Goal: Information Seeking & Learning: Find contact information

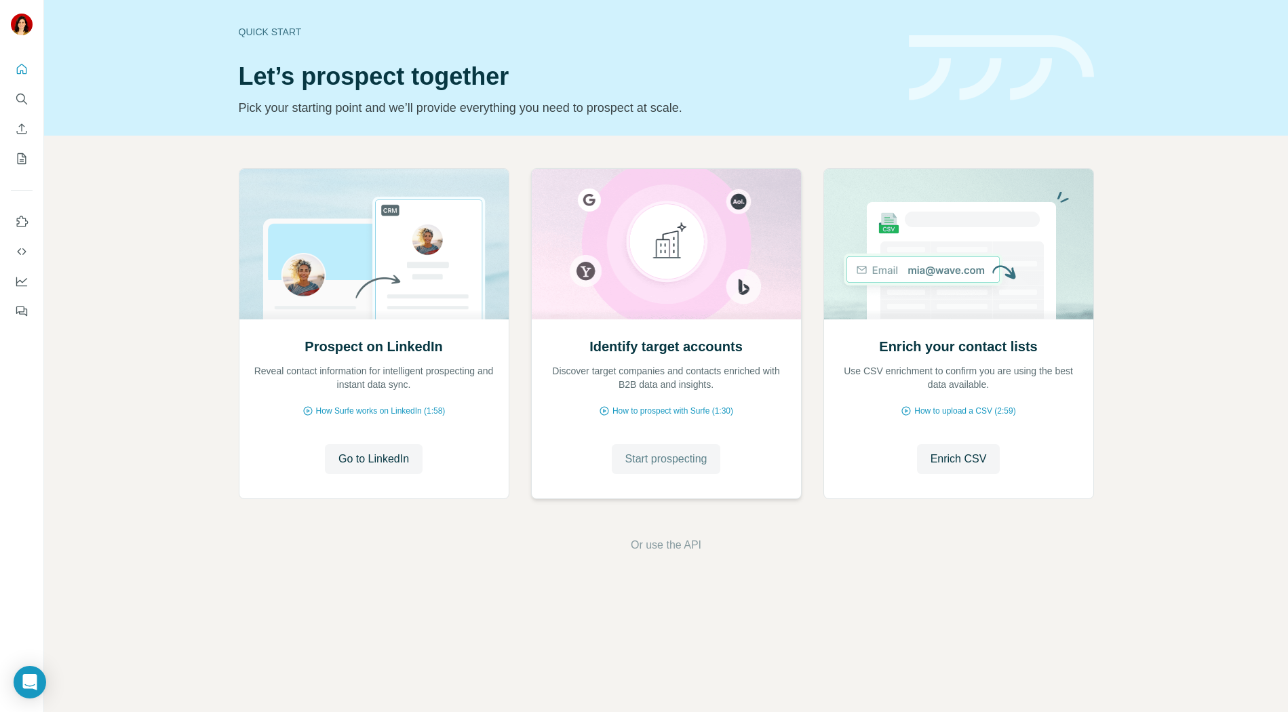
click at [637, 458] on span "Start prospecting" at bounding box center [666, 459] width 82 height 16
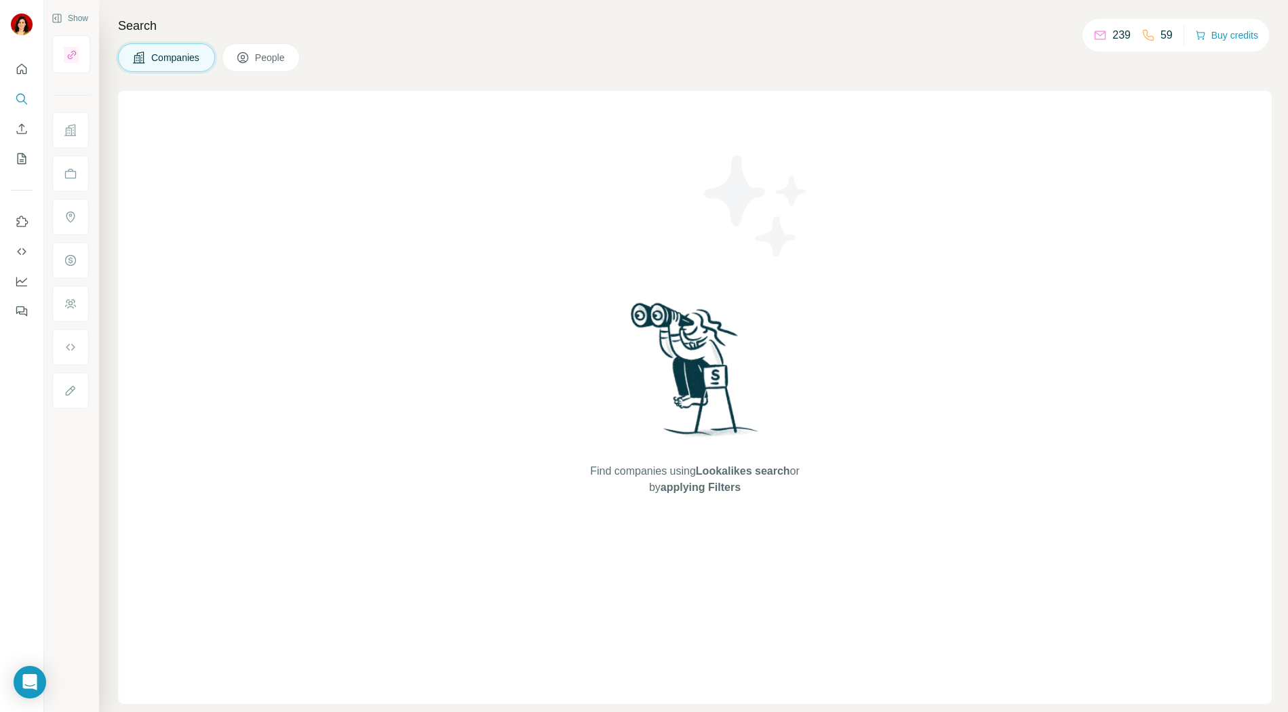
click at [269, 60] on span "People" at bounding box center [270, 58] width 31 height 14
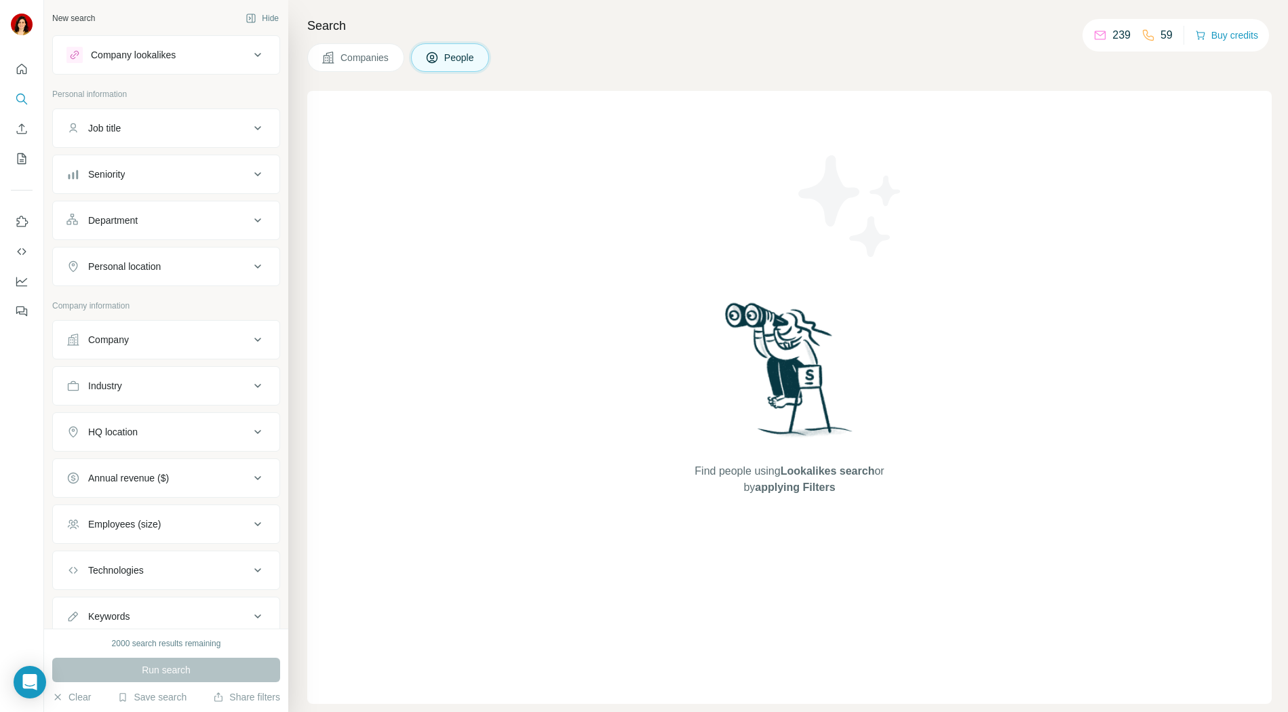
click at [144, 63] on button "Company lookalikes" at bounding box center [166, 55] width 226 height 33
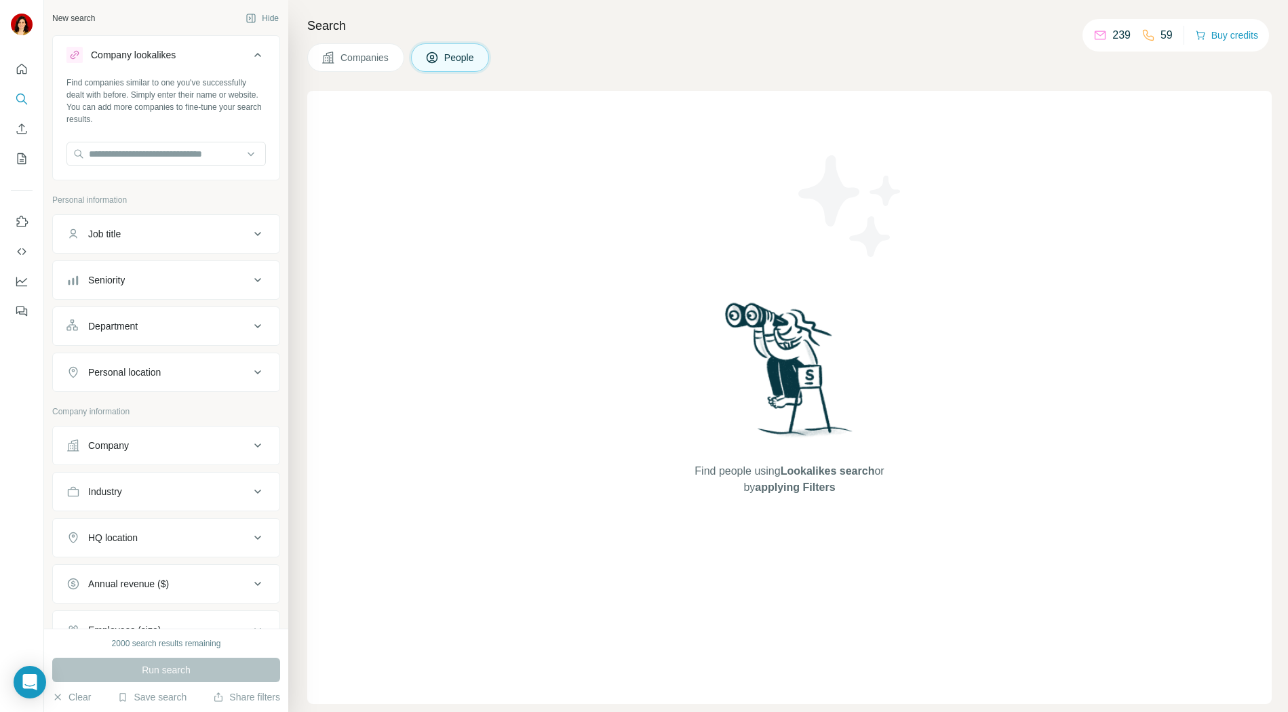
click at [144, 63] on button "Company lookalikes" at bounding box center [166, 58] width 226 height 38
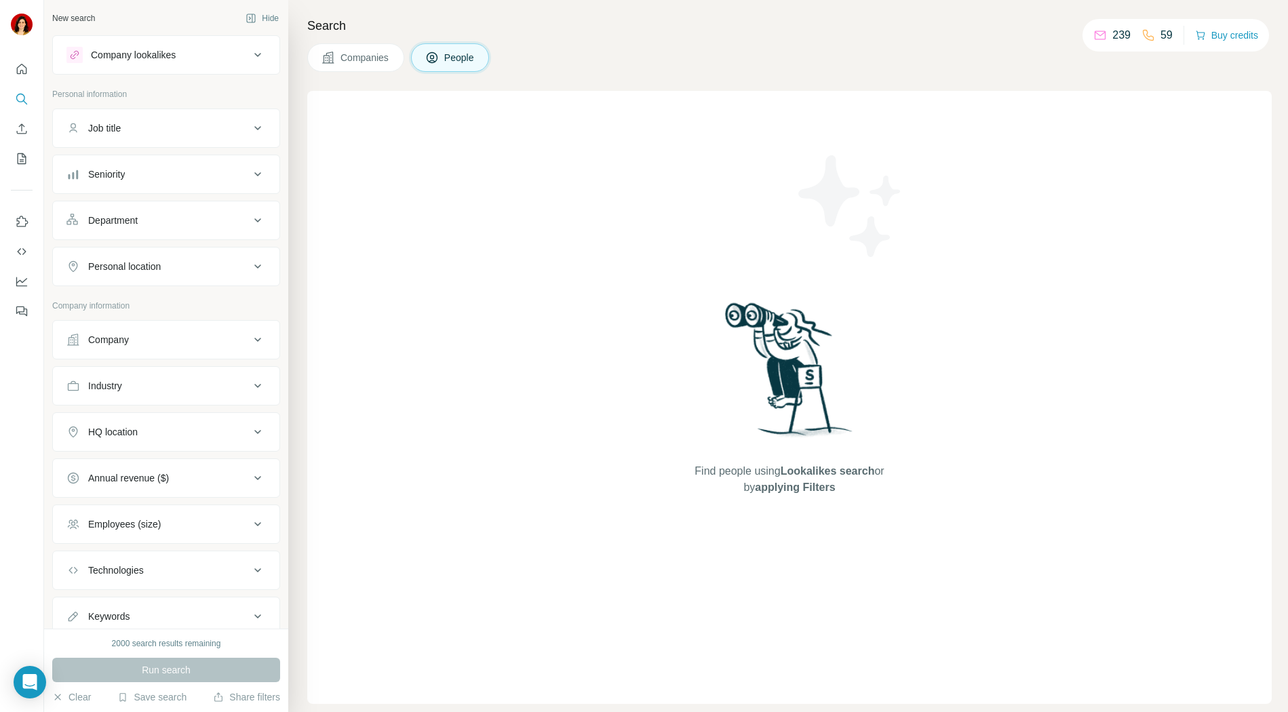
click at [151, 339] on div "Company" at bounding box center [157, 340] width 183 height 14
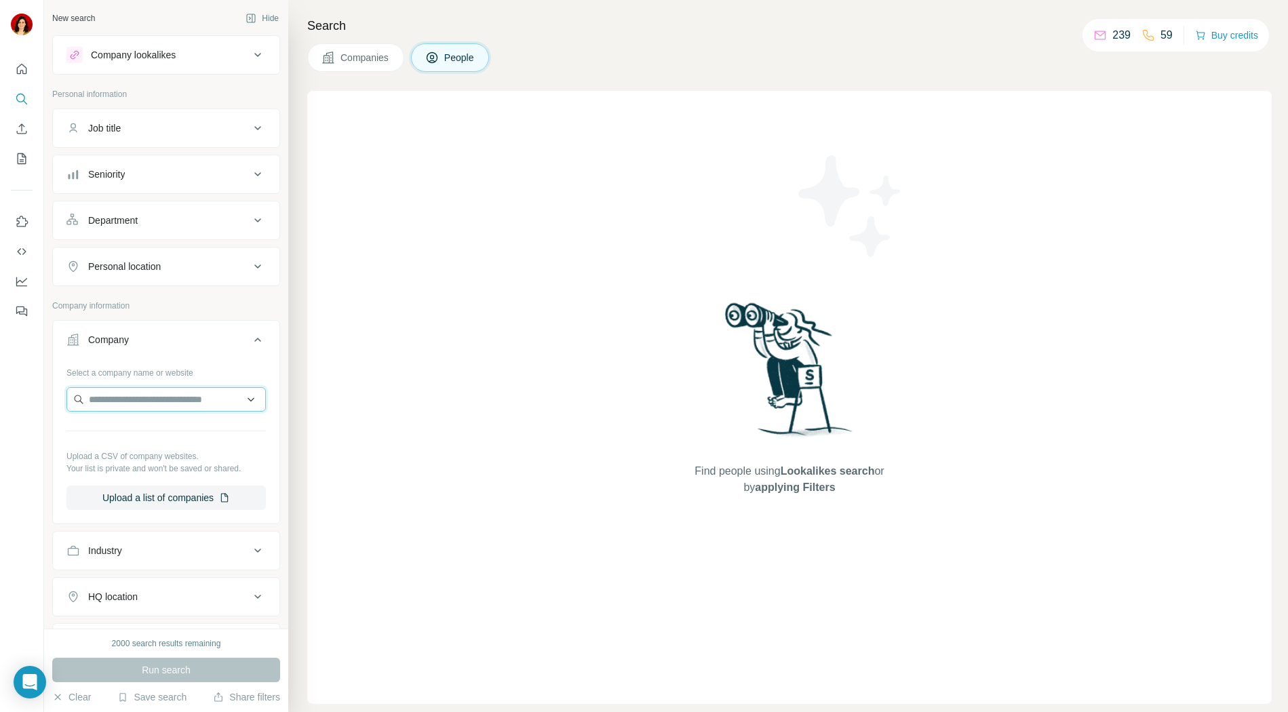
click at [138, 402] on input "text" at bounding box center [165, 399] width 199 height 24
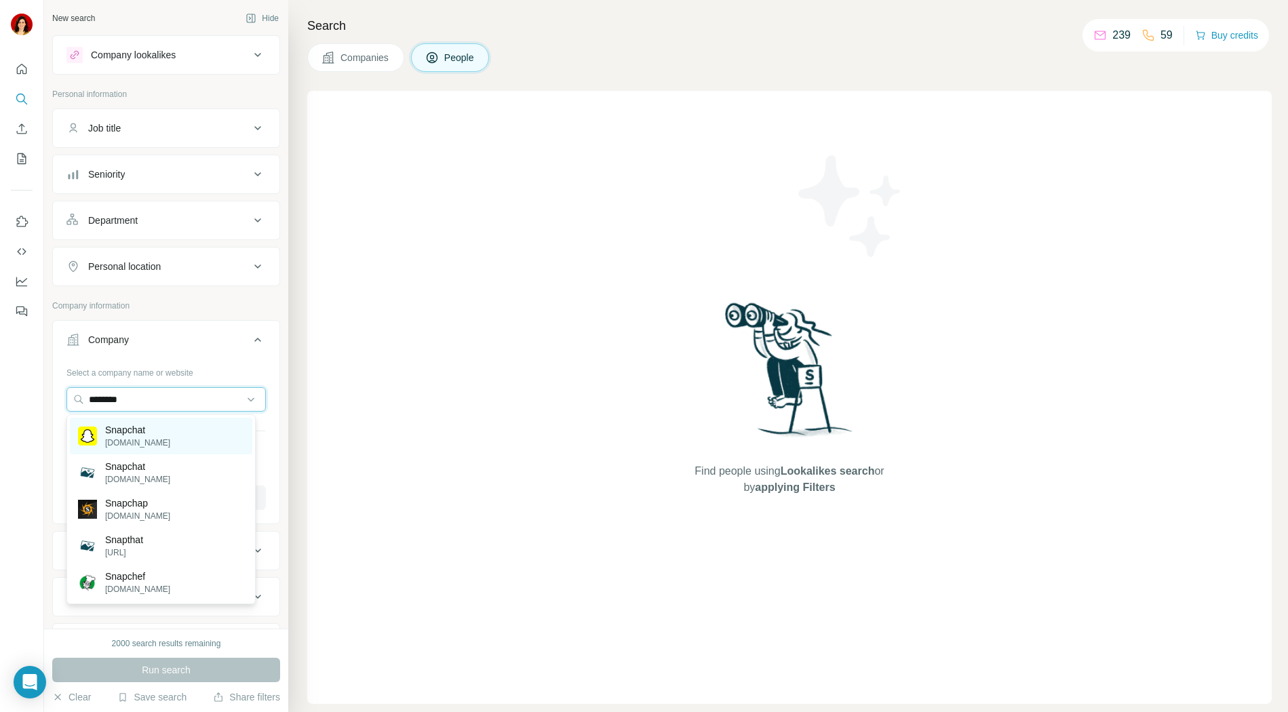
type input "********"
click at [171, 433] on div "Snapchat [DOMAIN_NAME]" at bounding box center [161, 436] width 182 height 37
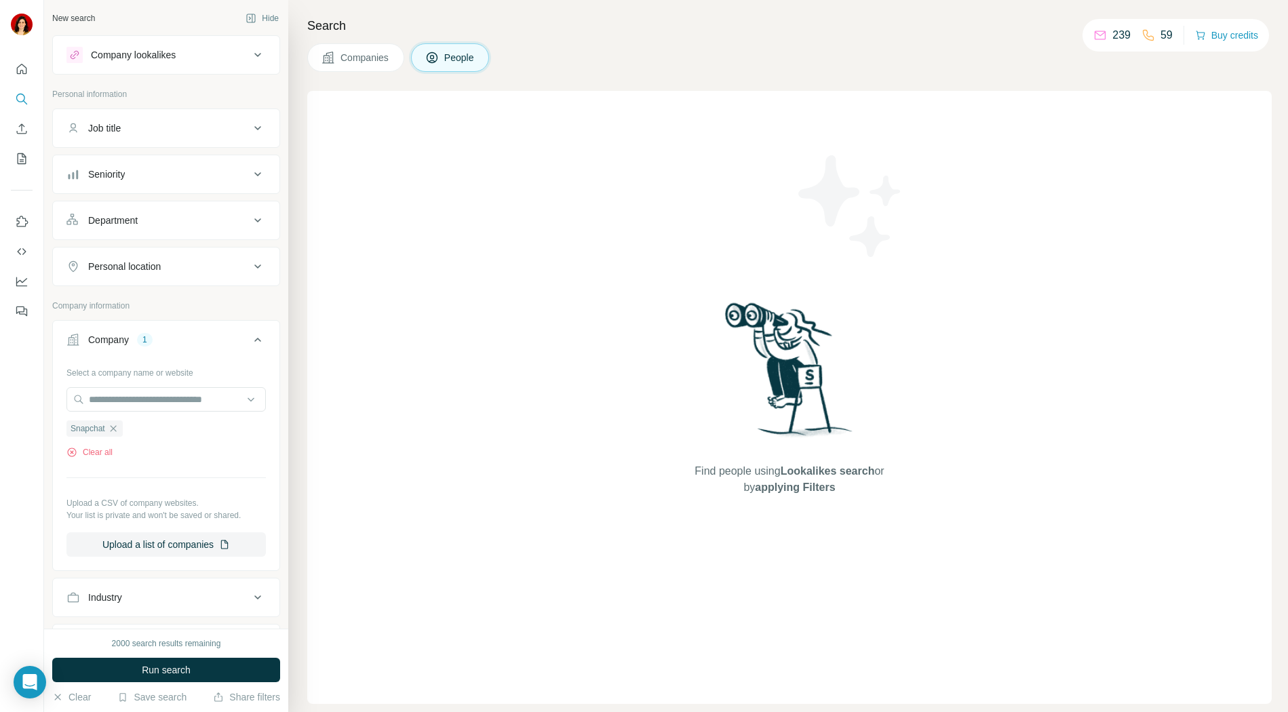
click at [149, 258] on button "Personal location" at bounding box center [166, 266] width 226 height 33
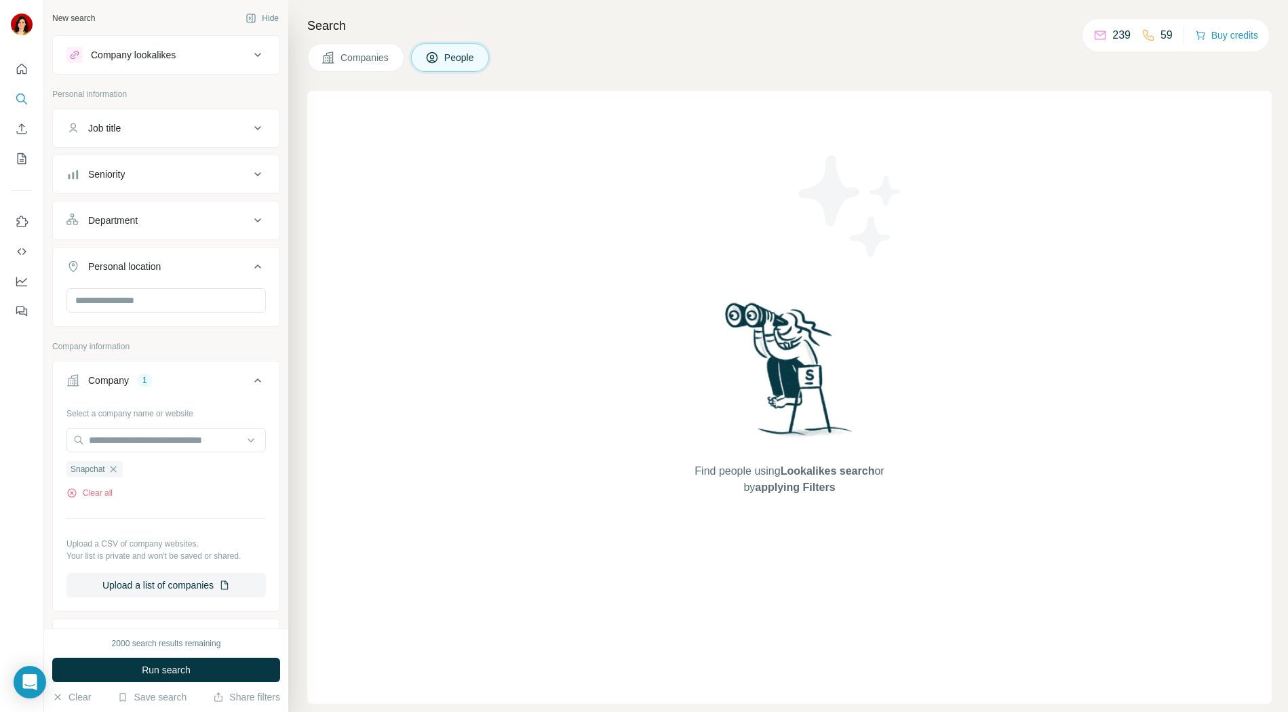
click at [149, 258] on button "Personal location" at bounding box center [166, 269] width 226 height 38
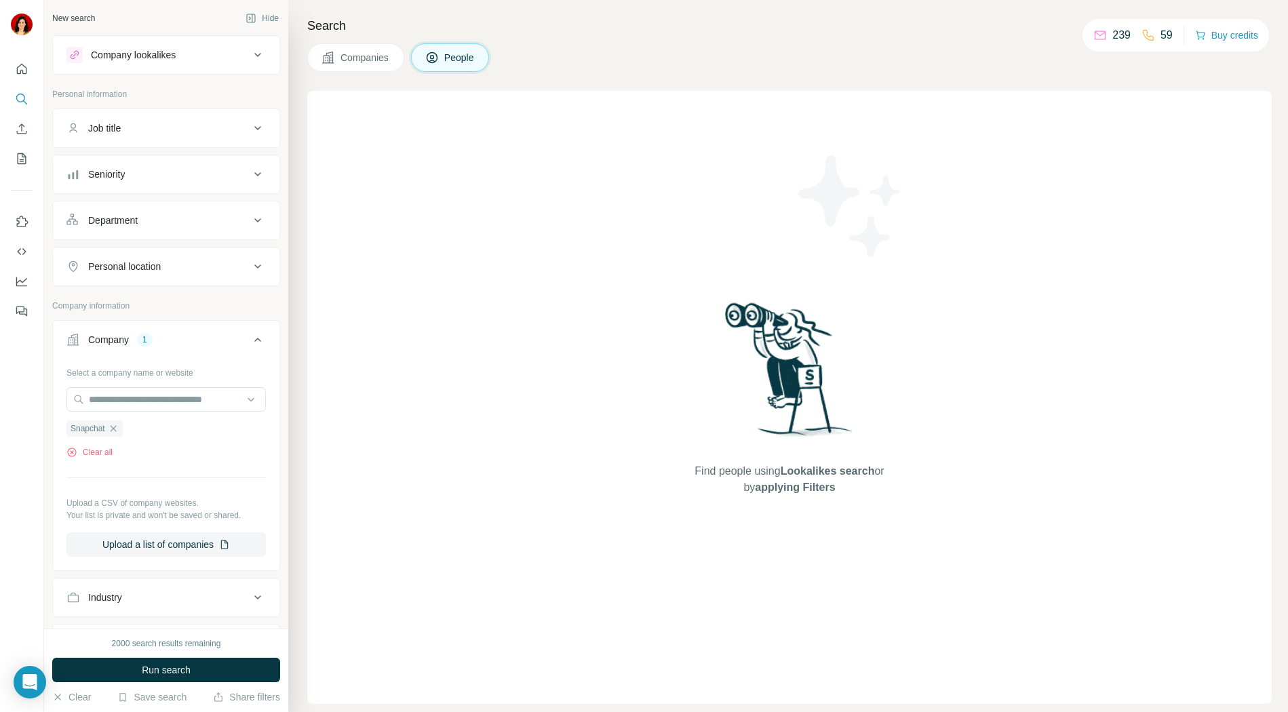
scroll to position [124, 0]
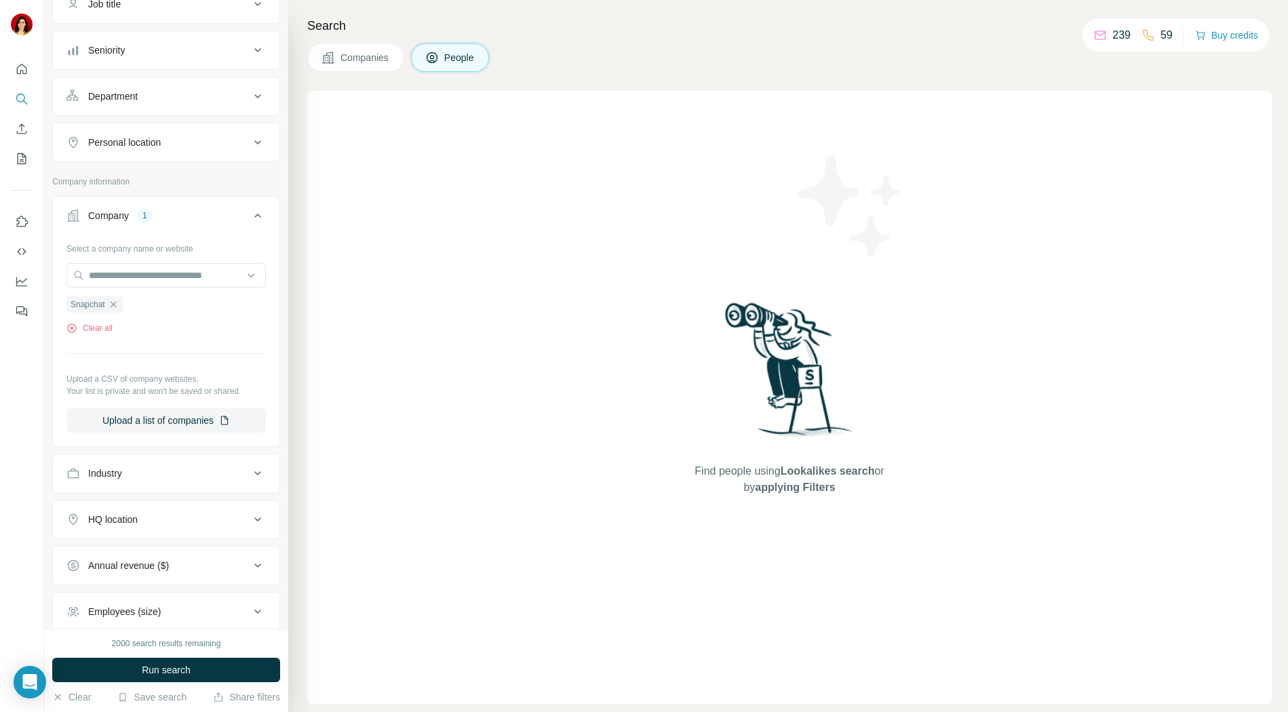
click at [226, 229] on button "Company 1" at bounding box center [166, 218] width 226 height 38
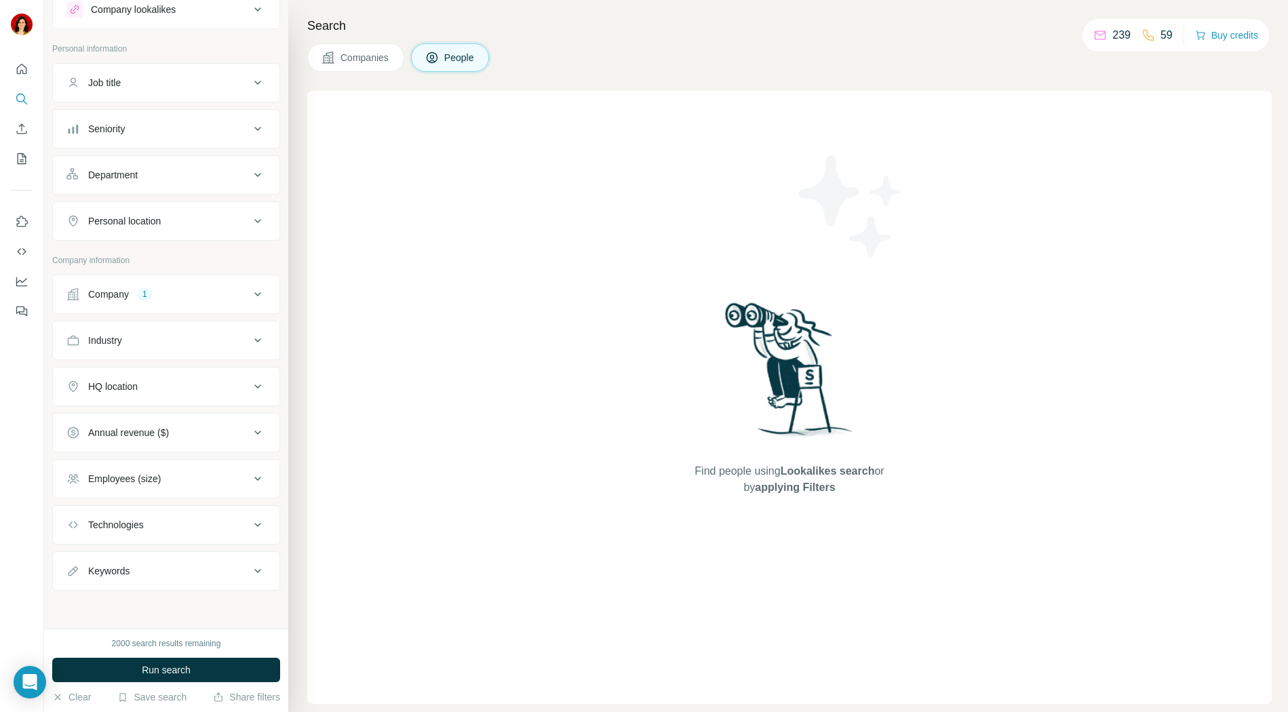
scroll to position [0, 0]
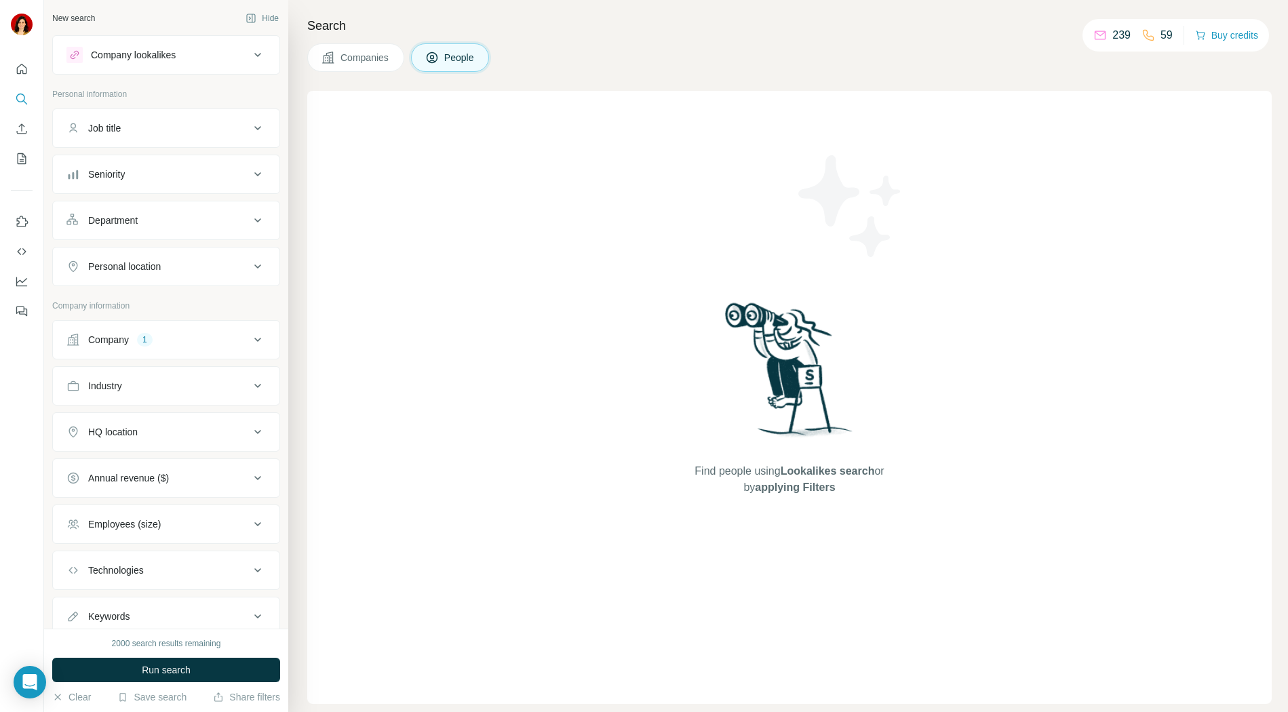
click at [180, 130] on div "Job title" at bounding box center [157, 128] width 183 height 14
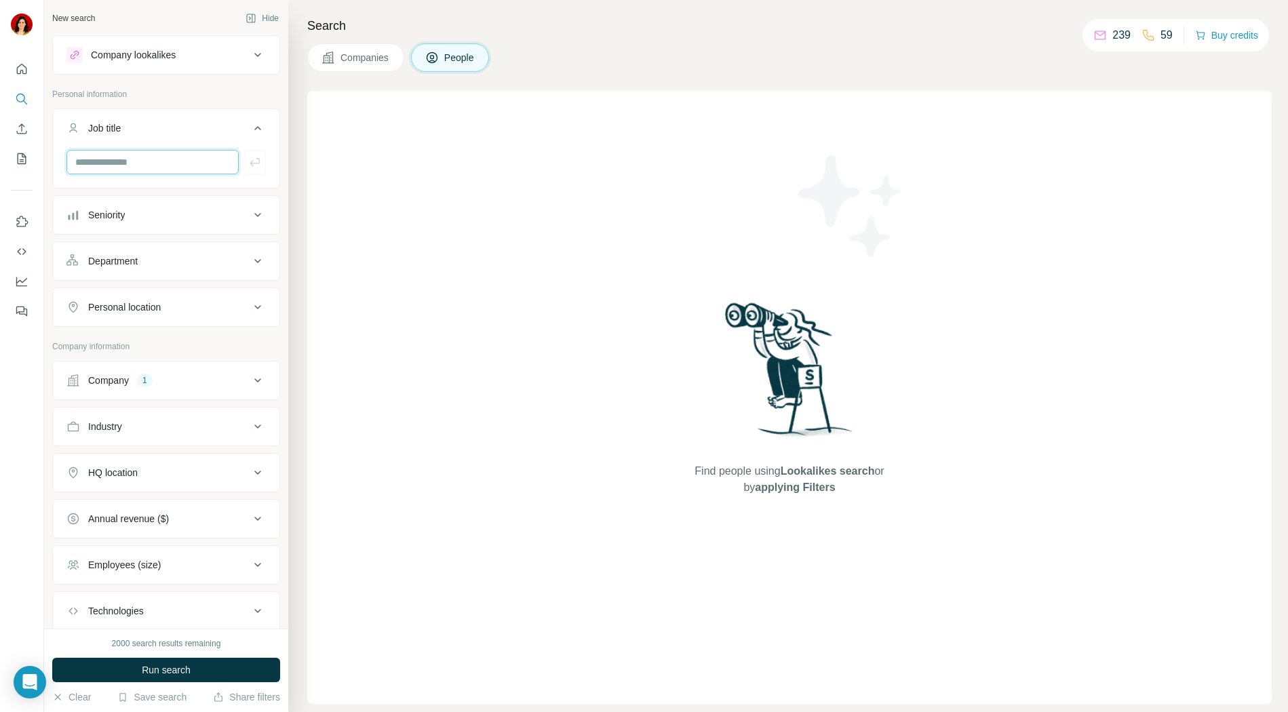
click at [171, 163] on input "text" at bounding box center [152, 162] width 172 height 24
type input "**********"
click at [228, 673] on button "Run search" at bounding box center [166, 670] width 228 height 24
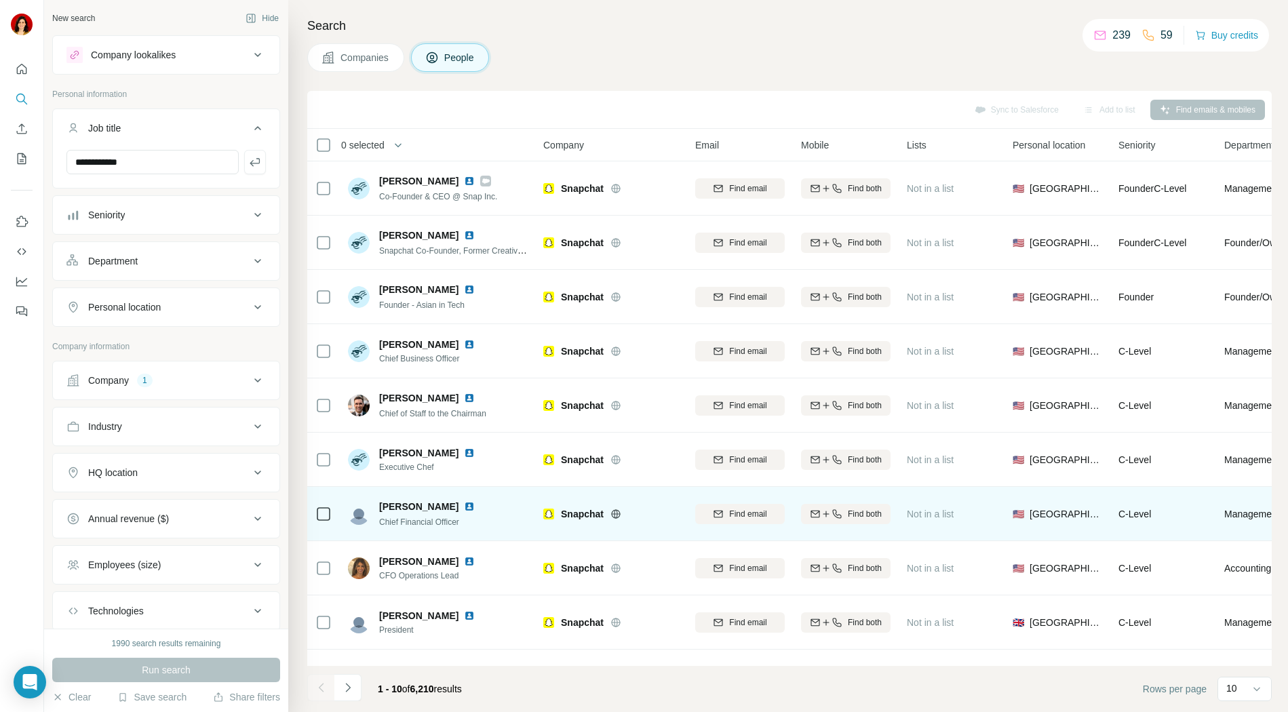
scroll to position [20, 0]
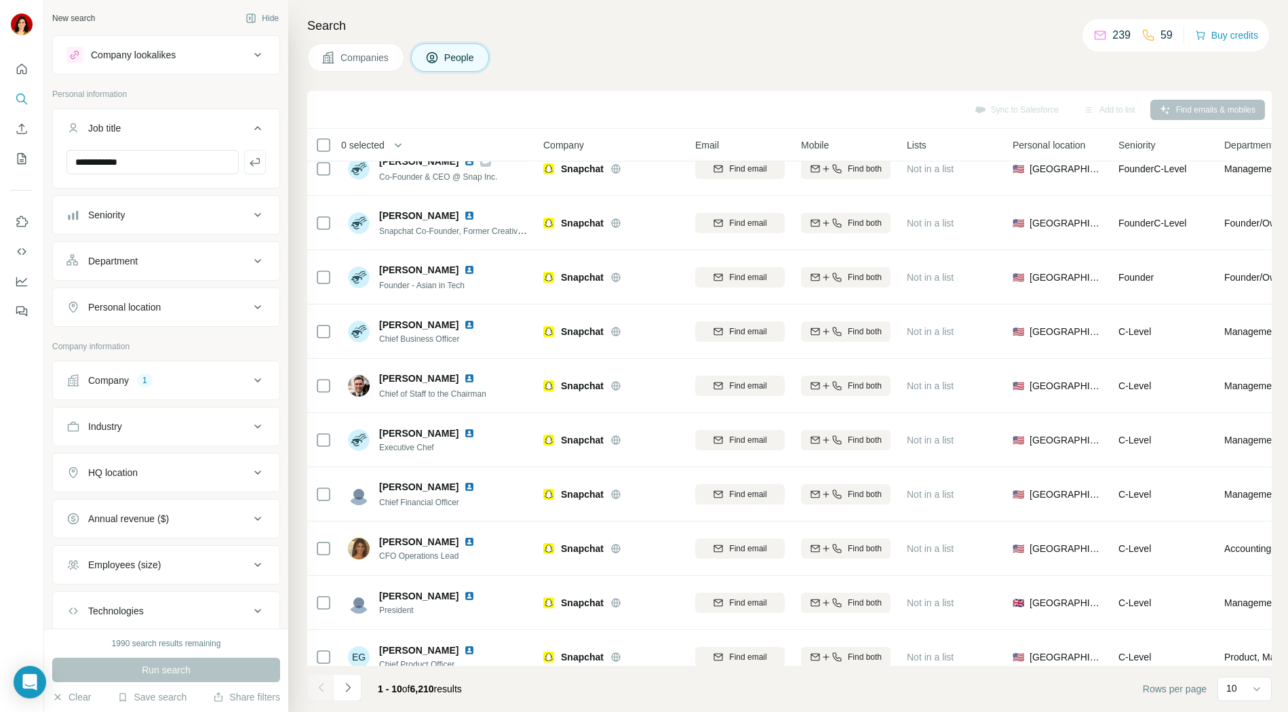
click at [186, 275] on button "Department" at bounding box center [166, 261] width 226 height 33
click at [182, 303] on div at bounding box center [158, 294] width 167 height 23
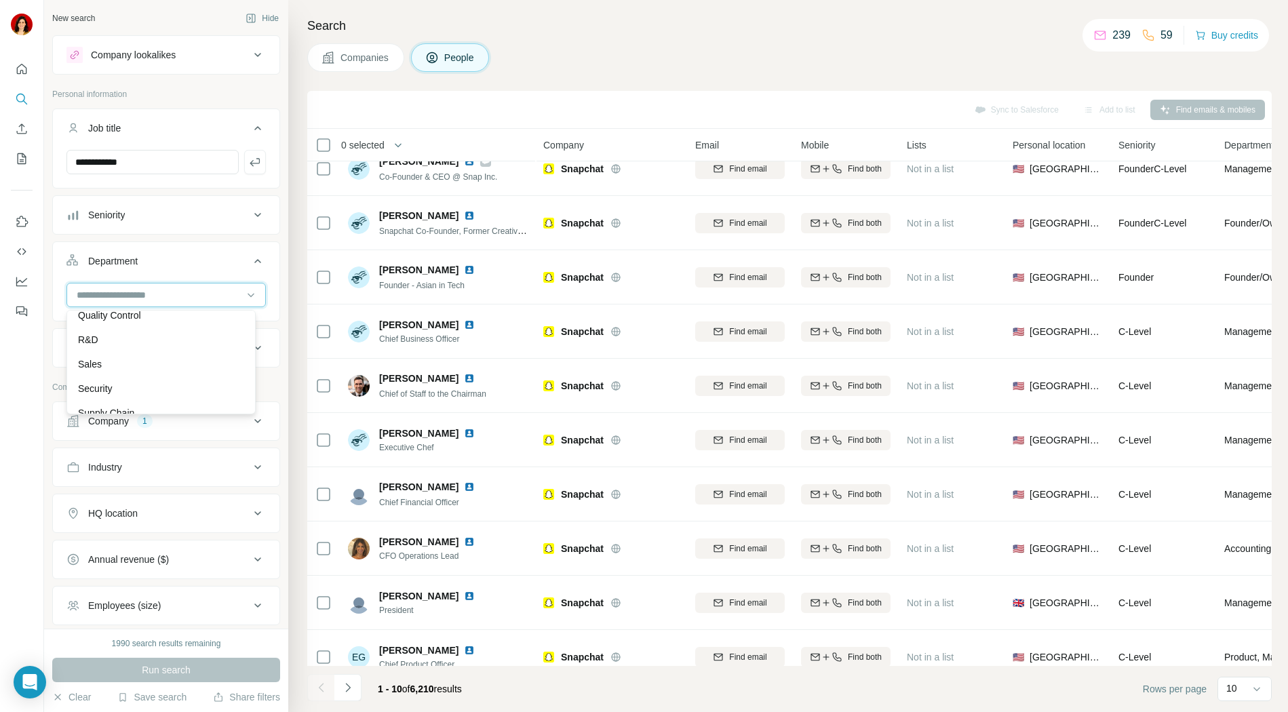
scroll to position [488, 0]
click at [289, 313] on div "Search Companies People Sync to Salesforce Add to list Find emails & mobiles 0 …" at bounding box center [788, 356] width 1000 height 712
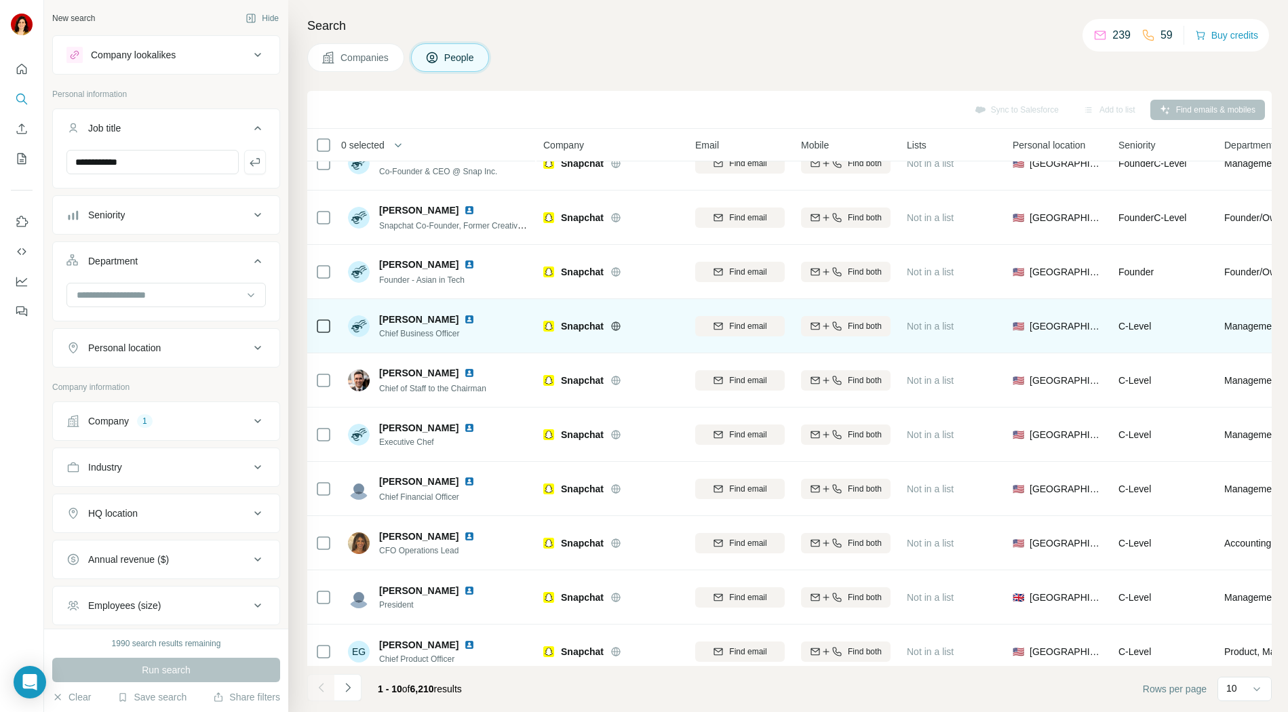
scroll to position [0, 0]
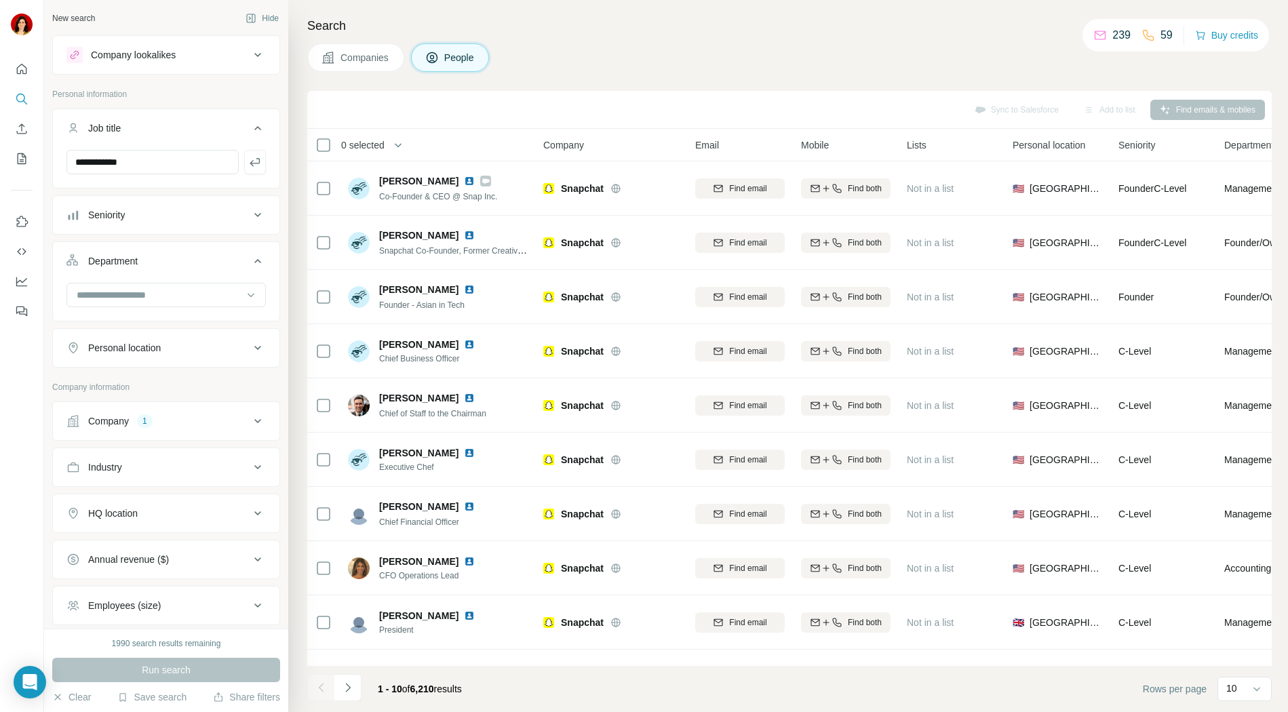
click at [389, 63] on span "Companies" at bounding box center [365, 58] width 50 height 14
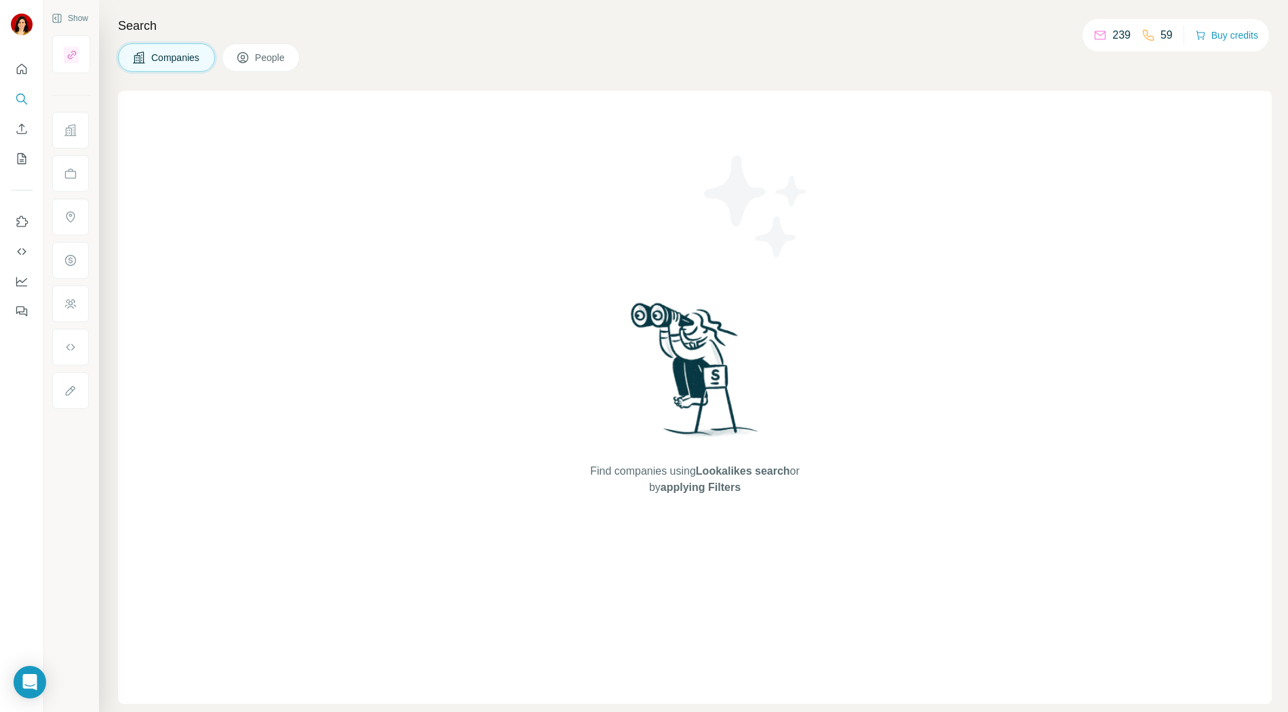
click at [283, 60] on span "People" at bounding box center [270, 58] width 31 height 14
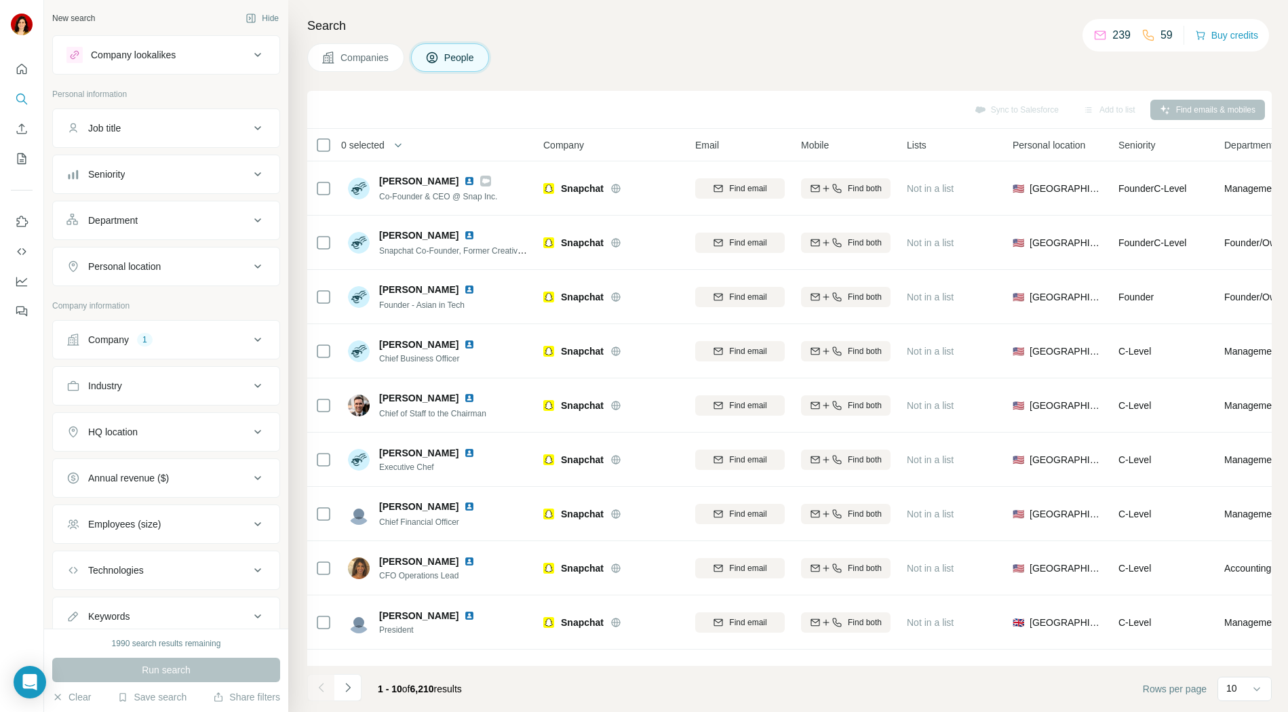
click at [147, 131] on div "Job title" at bounding box center [157, 128] width 183 height 14
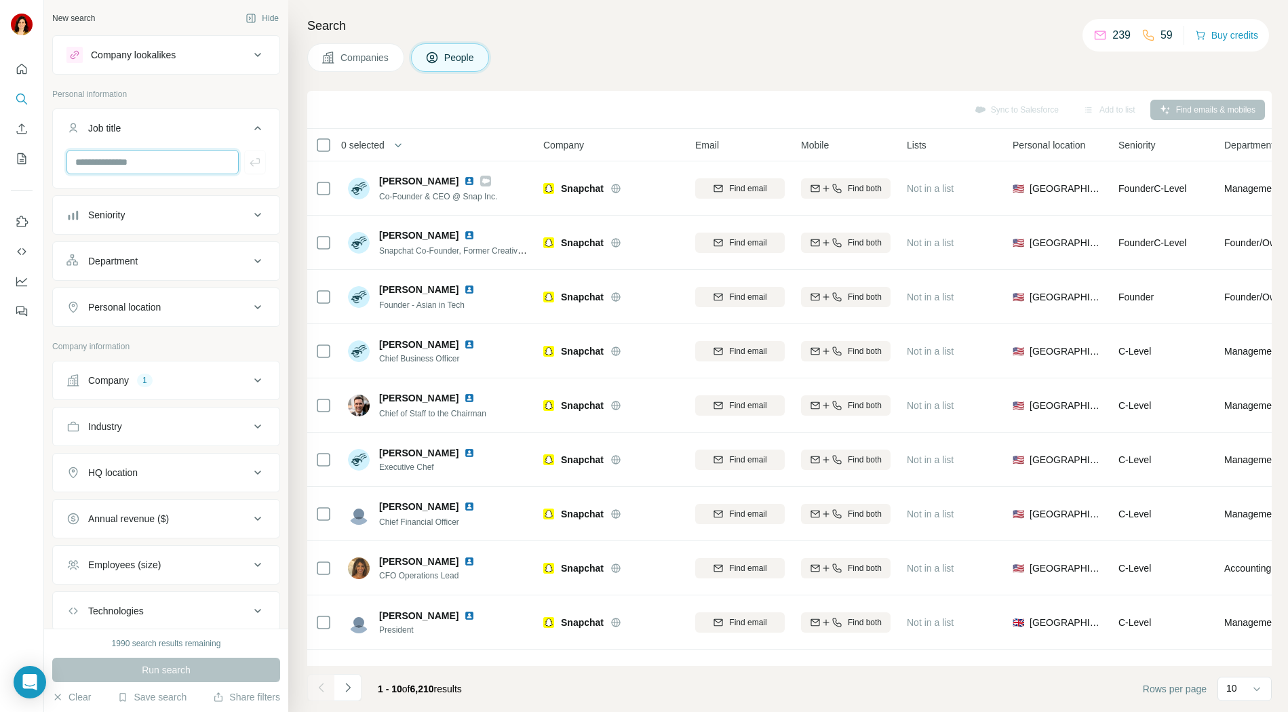
click at [187, 150] on input "text" at bounding box center [152, 162] width 172 height 24
type input "**********"
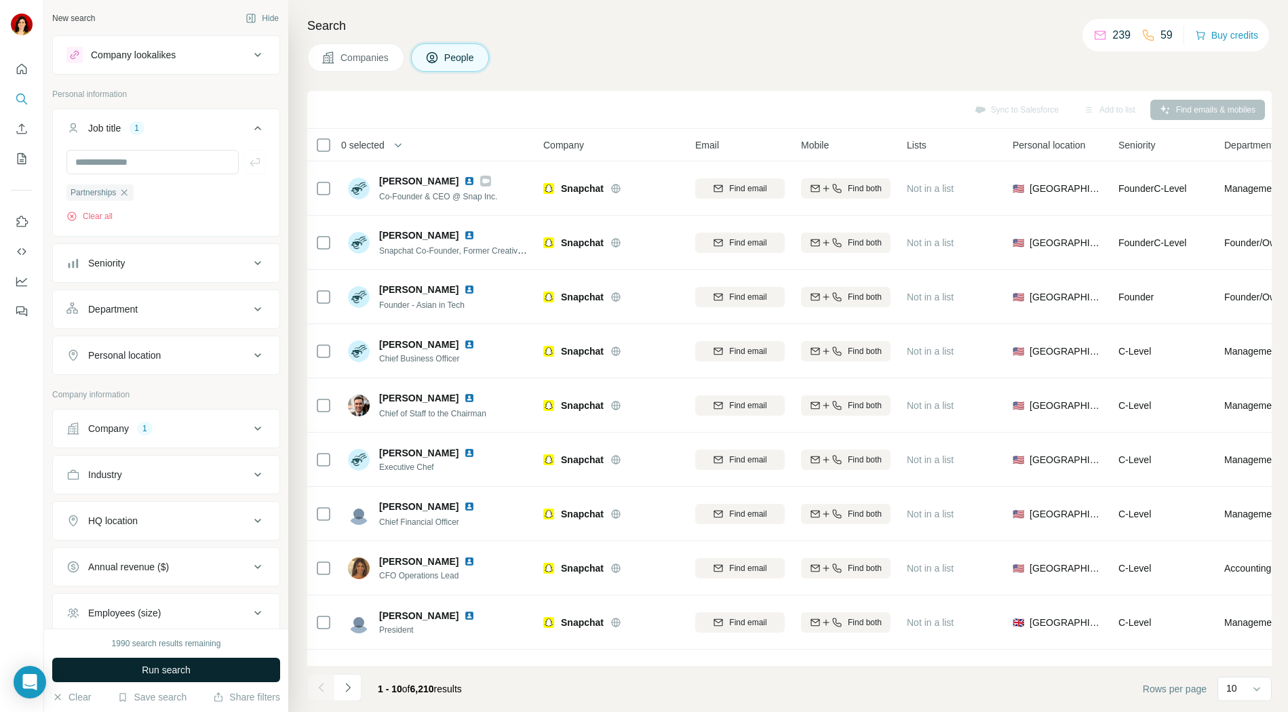
click at [181, 665] on span "Run search" at bounding box center [166, 670] width 49 height 14
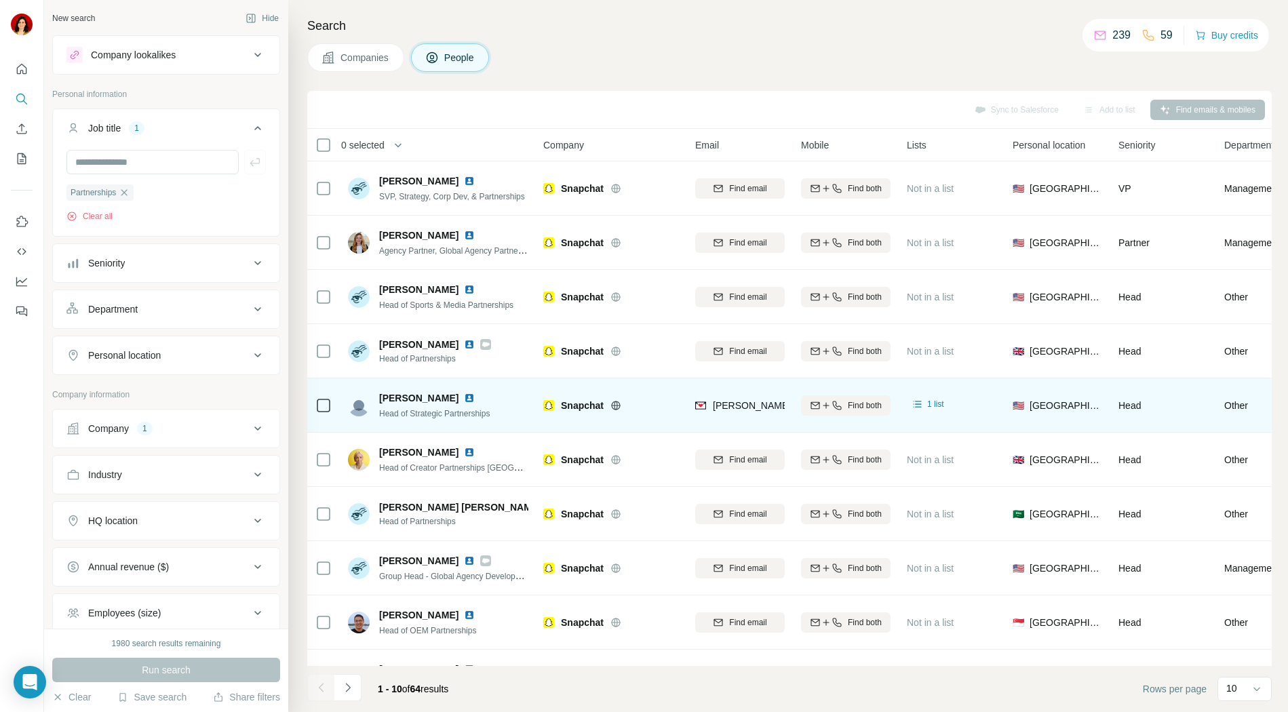
click at [464, 398] on img at bounding box center [469, 398] width 11 height 11
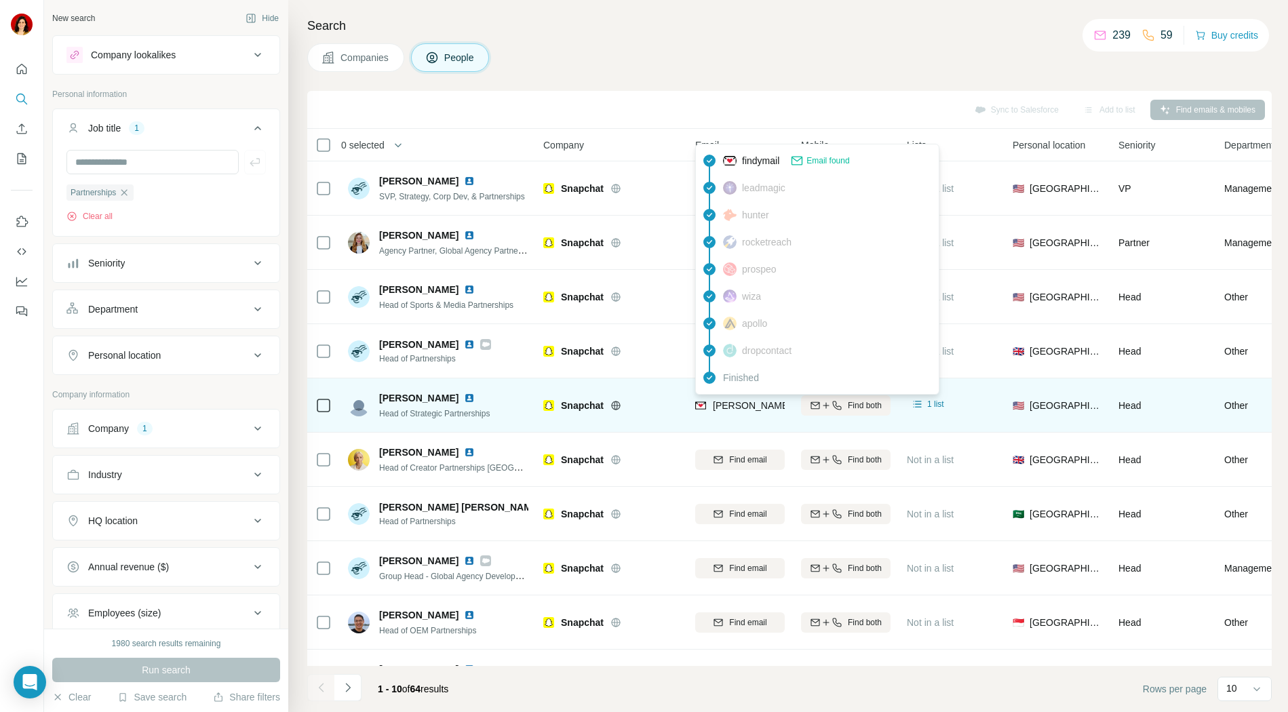
click at [744, 410] on span "[PERSON_NAME][EMAIL_ADDRESS][PERSON_NAME][DOMAIN_NAME]" at bounding box center [871, 405] width 317 height 11
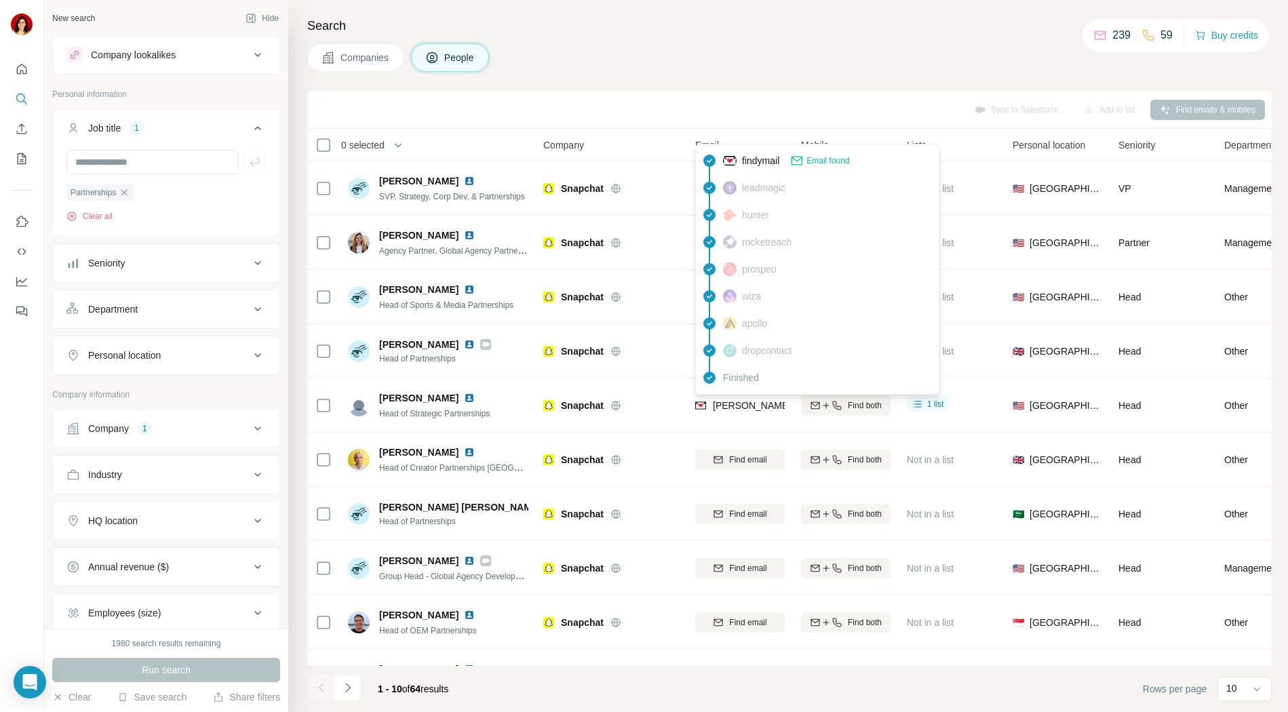
click at [818, 160] on span "Email found" at bounding box center [827, 161] width 43 height 12
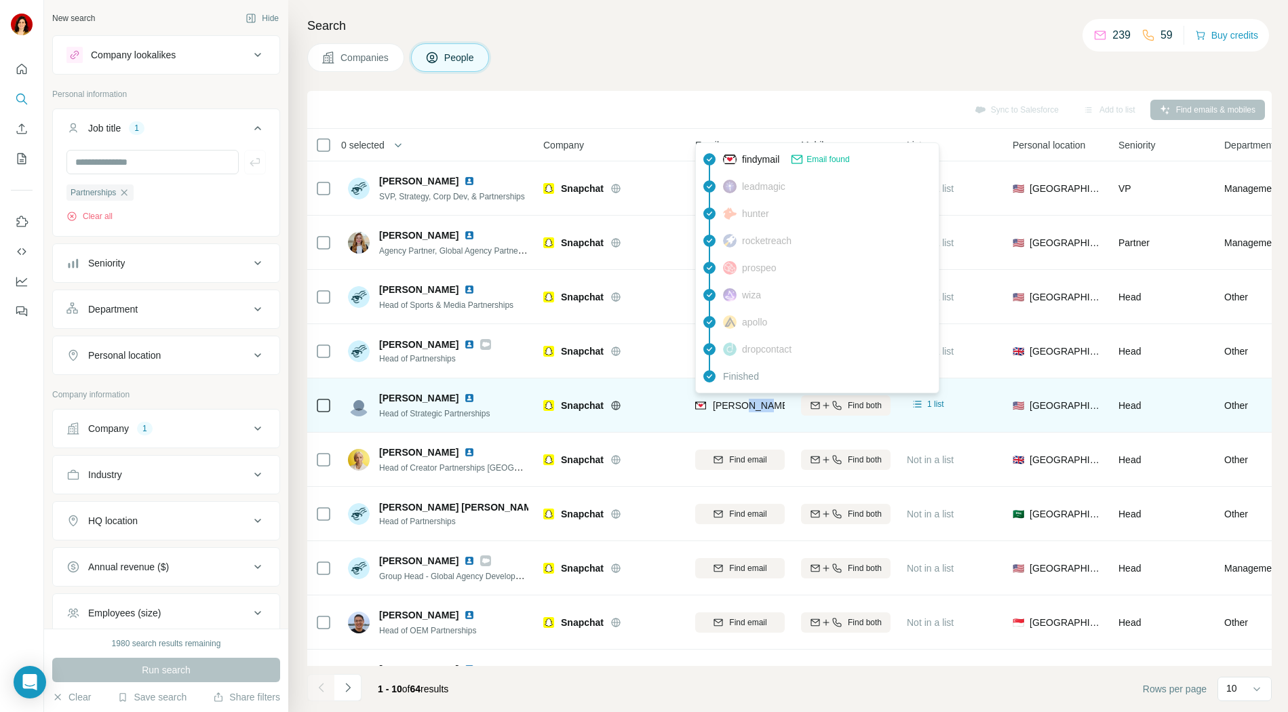
copy span "gray"
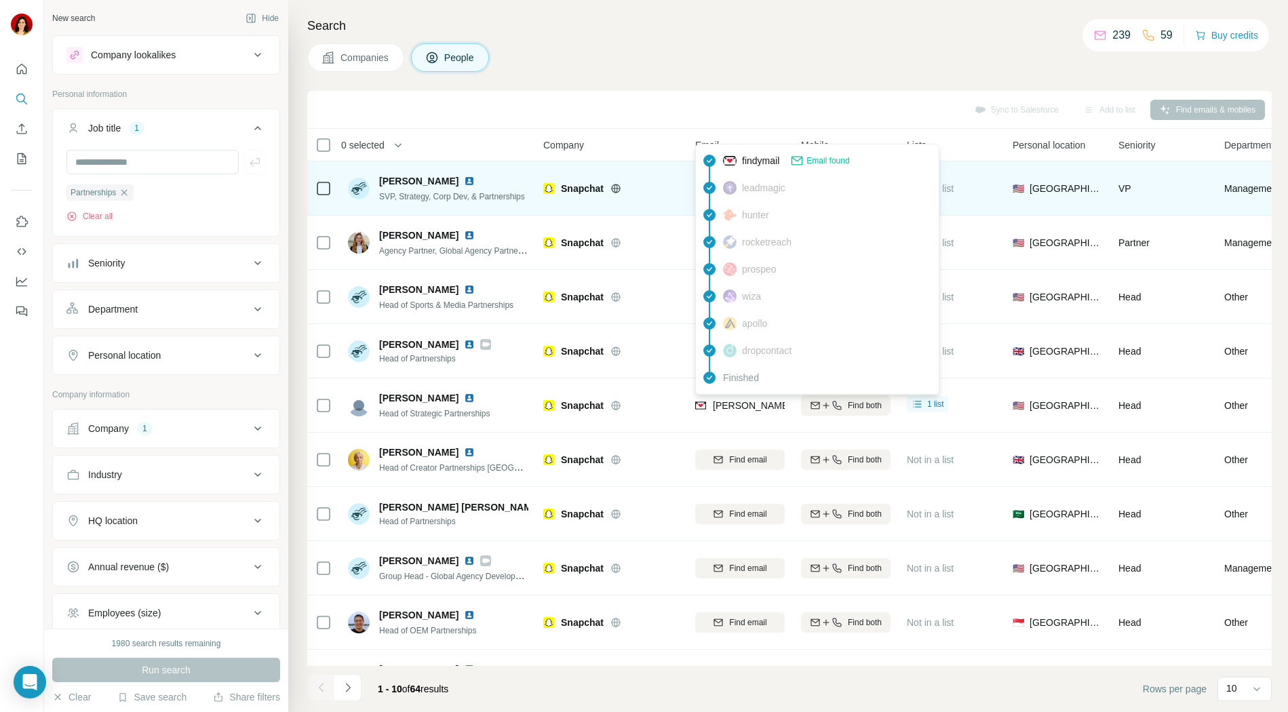
click at [748, 164] on span "findymail" at bounding box center [760, 161] width 37 height 14
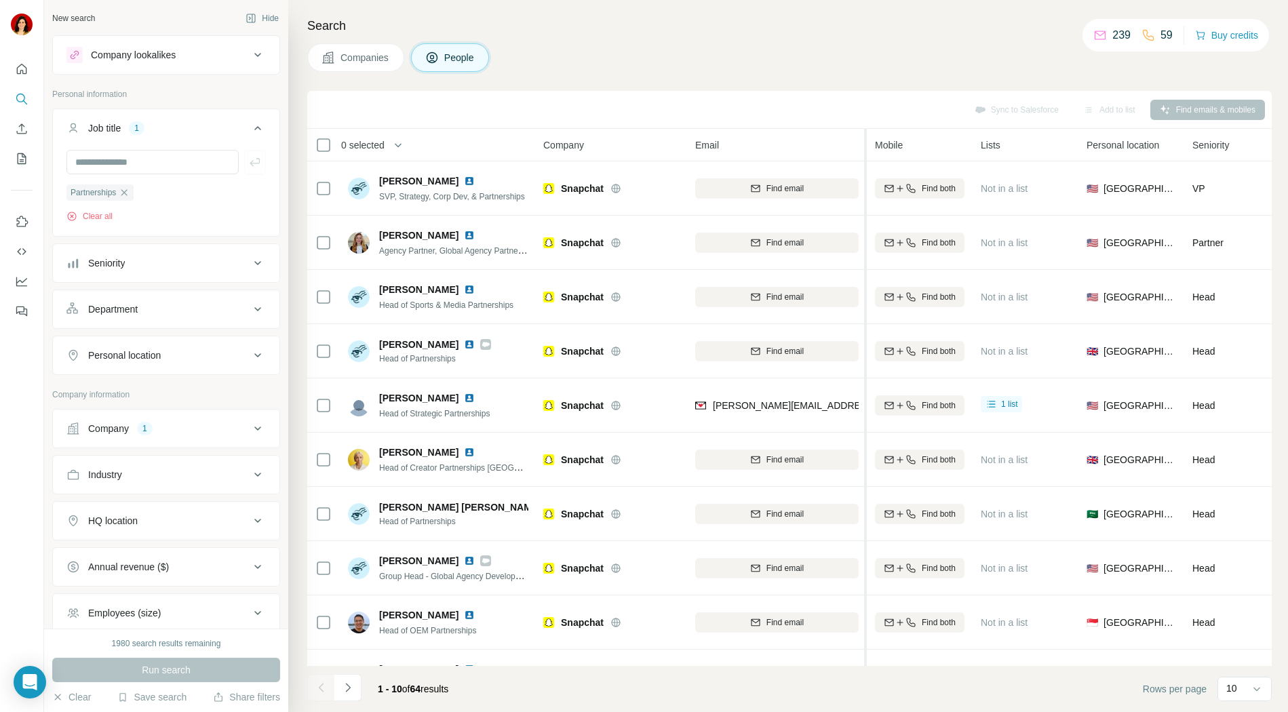
drag, startPoint x: 788, startPoint y: 145, endPoint x: 868, endPoint y: 143, distance: 80.0
click at [0, 0] on tr "0 selected People Company Email Mobile Lists Personal location Seniority Depart…" at bounding box center [0, 0] width 0 height 0
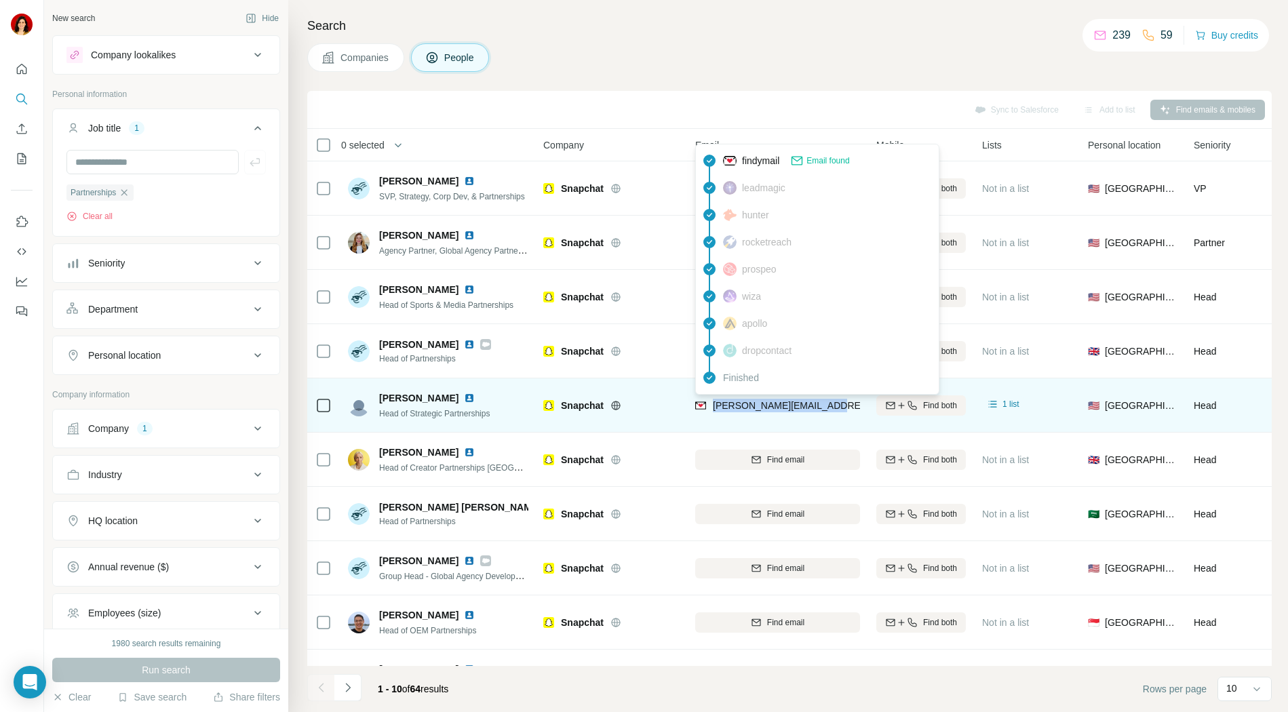
drag, startPoint x: 835, startPoint y: 406, endPoint x: 712, endPoint y: 411, distance: 122.9
click at [712, 411] on div "[PERSON_NAME][EMAIL_ADDRESS][PERSON_NAME][DOMAIN_NAME]" at bounding box center [777, 405] width 165 height 37
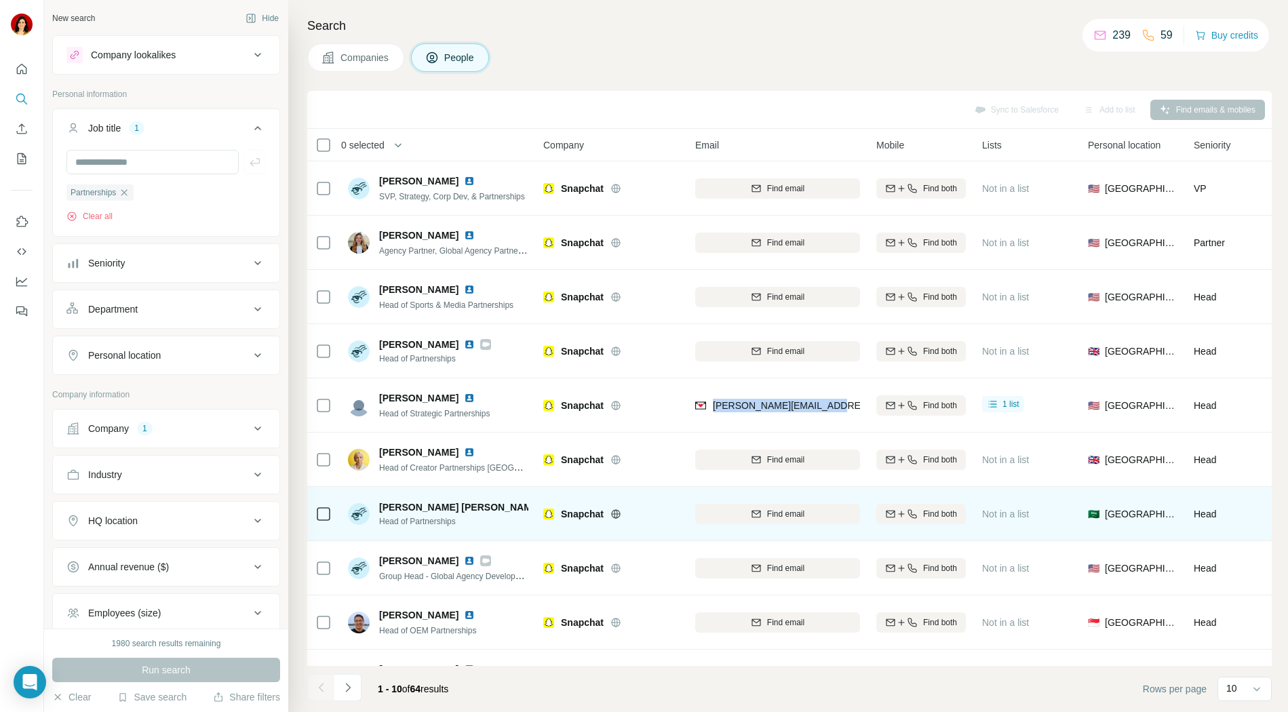
copy span "[PERSON_NAME][EMAIL_ADDRESS][PERSON_NAME][DOMAIN_NAME]"
